Goal: Navigation & Orientation: Find specific page/section

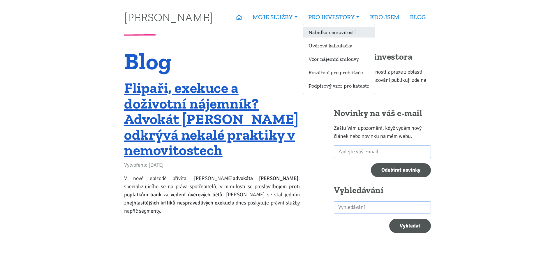
click at [324, 36] on link "Nabídka nemovitostí" at bounding box center [338, 32] width 71 height 11
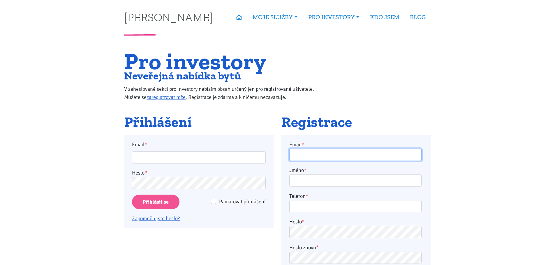
type input "jbene794@gmail.com"
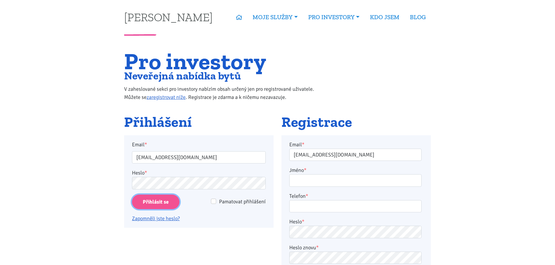
click at [149, 204] on input "Přihlásit se" at bounding box center [155, 202] width 47 height 15
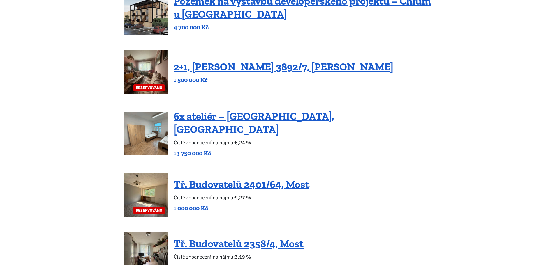
scroll to position [947, 0]
